Goal: Task Accomplishment & Management: Use online tool/utility

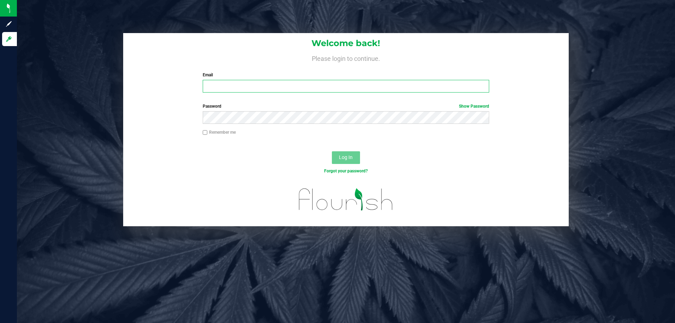
click at [292, 82] on input "Email" at bounding box center [346, 86] width 286 height 13
type input "[EMAIL_ADDRESS][DOMAIN_NAME]"
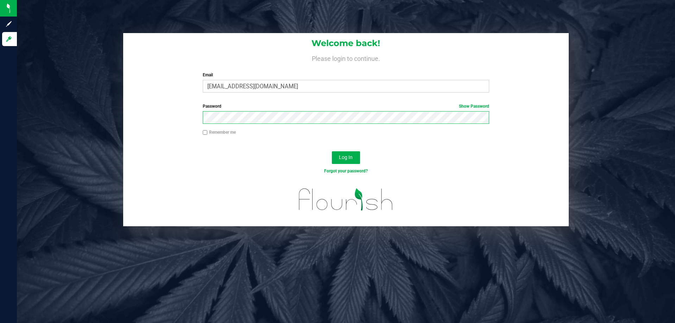
click at [332, 151] on button "Log In" at bounding box center [346, 157] width 28 height 13
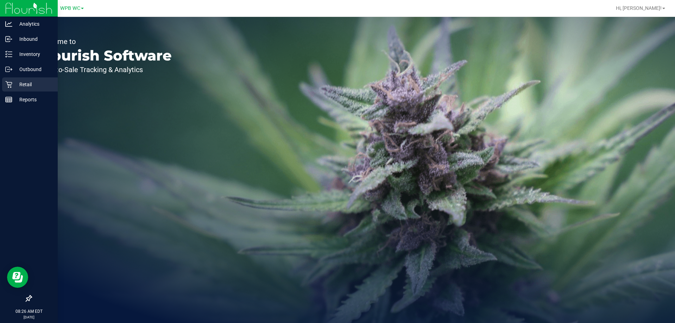
click at [26, 89] on div "Retail" at bounding box center [30, 84] width 56 height 14
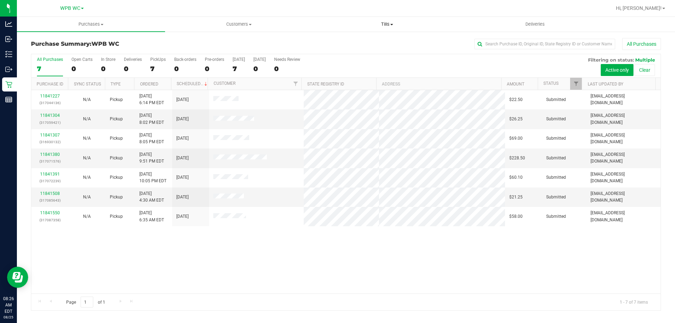
click at [389, 28] on uib-tab-heading "Tills Manage tills Reconcile e-payments" at bounding box center [386, 24] width 147 height 14
click at [369, 43] on li "Manage tills" at bounding box center [387, 42] width 148 height 8
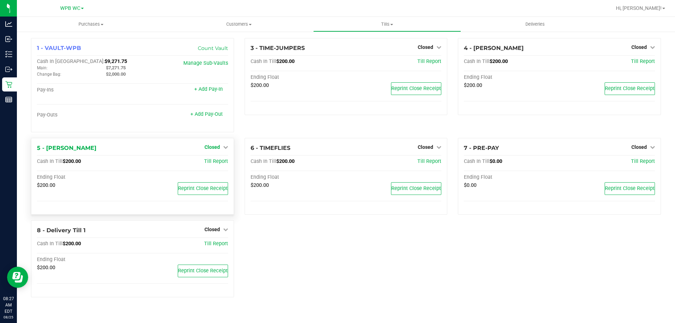
click at [224, 149] on icon at bounding box center [225, 147] width 5 height 5
click at [220, 163] on link "Open Till" at bounding box center [212, 162] width 19 height 6
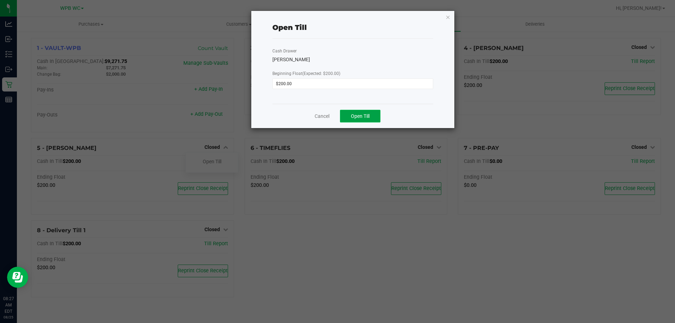
click at [361, 118] on span "Open Till" at bounding box center [360, 116] width 19 height 6
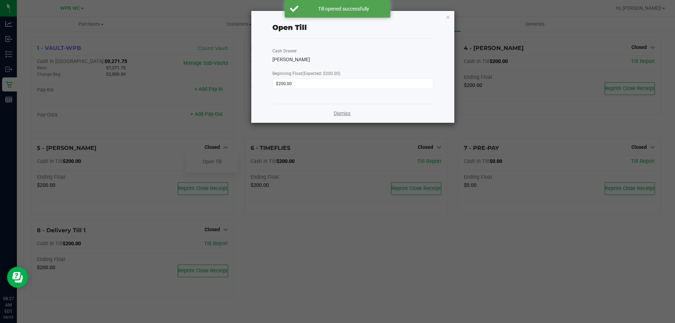
click at [342, 114] on link "Dismiss" at bounding box center [341, 113] width 17 height 7
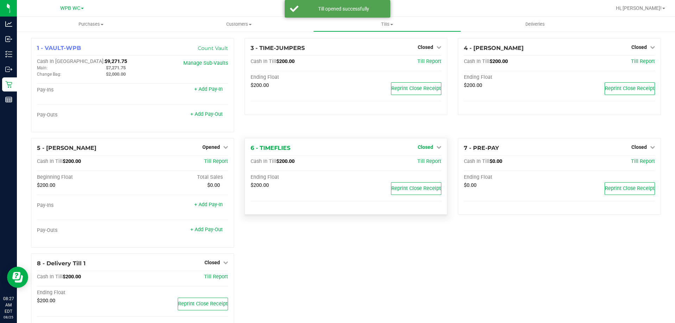
click at [434, 150] on link "Closed" at bounding box center [430, 147] width 24 height 6
click at [428, 163] on link "Open Till" at bounding box center [425, 162] width 19 height 6
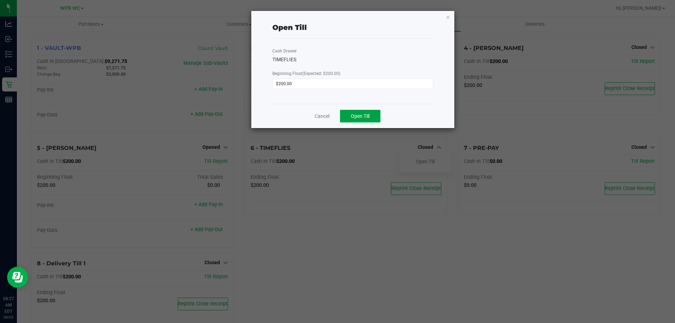
click at [365, 113] on span "Open Till" at bounding box center [360, 116] width 19 height 6
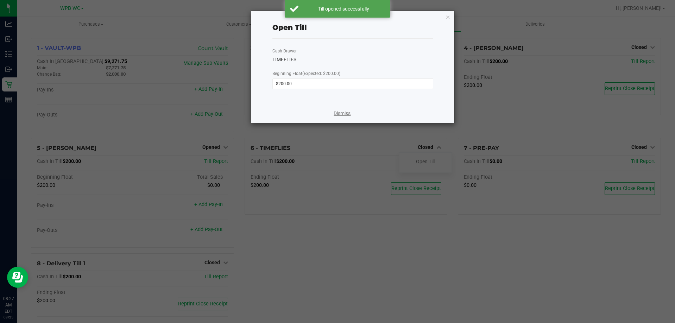
click at [338, 116] on link "Dismiss" at bounding box center [341, 113] width 17 height 7
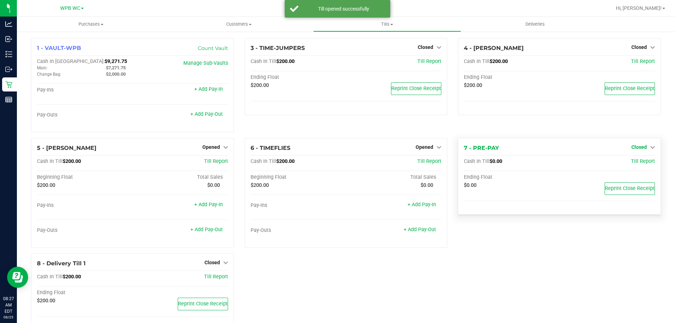
click at [642, 149] on link "Closed" at bounding box center [643, 147] width 24 height 6
click at [629, 160] on link "Open Till" at bounding box center [638, 162] width 19 height 6
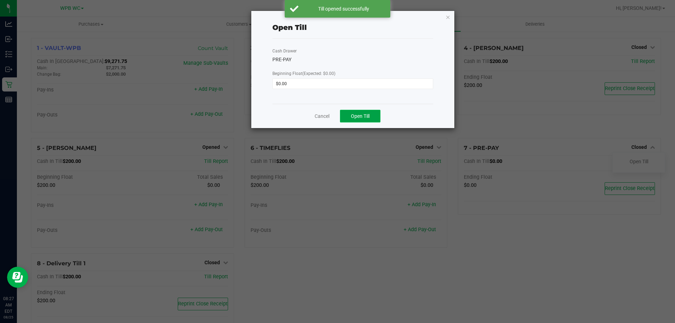
click at [373, 114] on button "Open Till" at bounding box center [360, 116] width 40 height 13
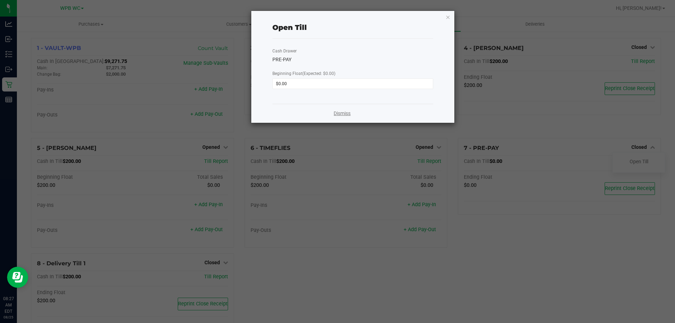
drag, startPoint x: 332, startPoint y: 114, endPoint x: 338, endPoint y: 113, distance: 6.4
click at [333, 113] on div "Dismiss" at bounding box center [352, 113] width 161 height 19
click at [338, 113] on link "Dismiss" at bounding box center [341, 113] width 17 height 7
